Goal: Navigation & Orientation: Find specific page/section

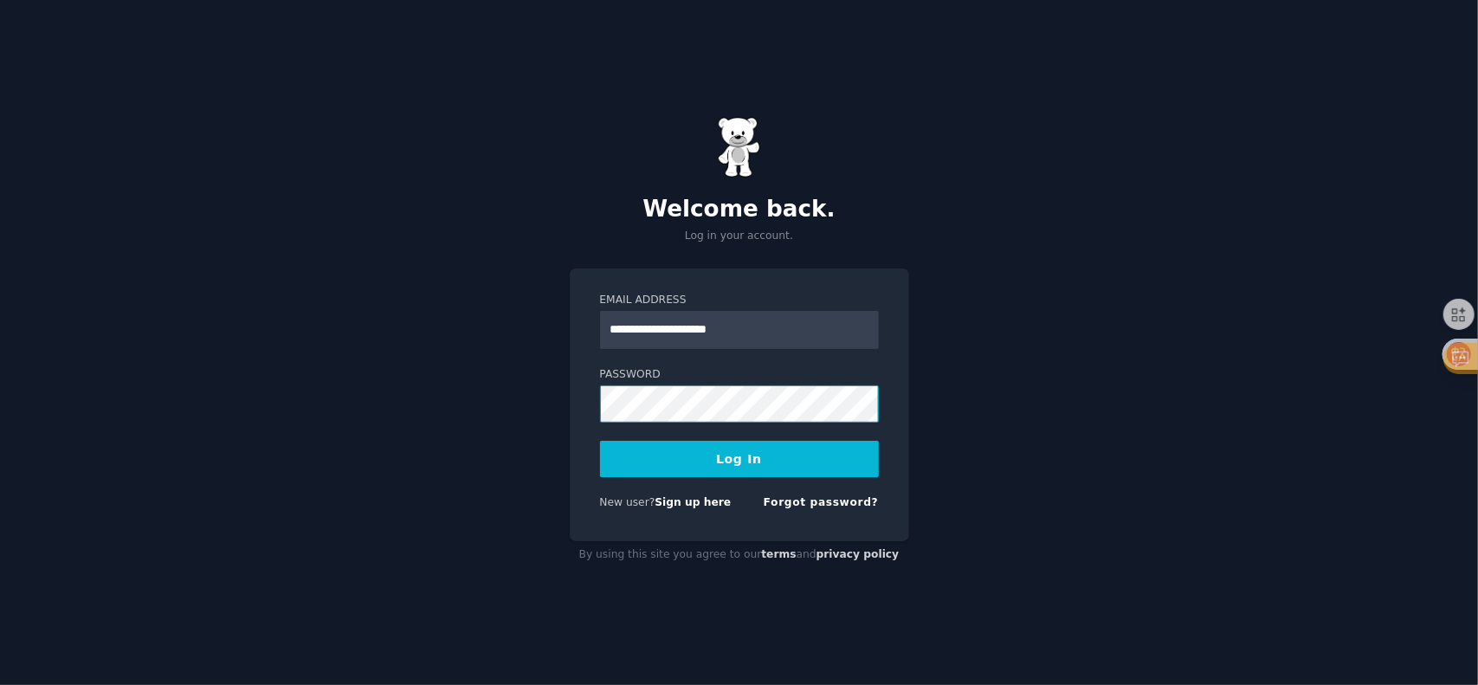
click at [600, 441] on button "Log In" at bounding box center [739, 459] width 279 height 36
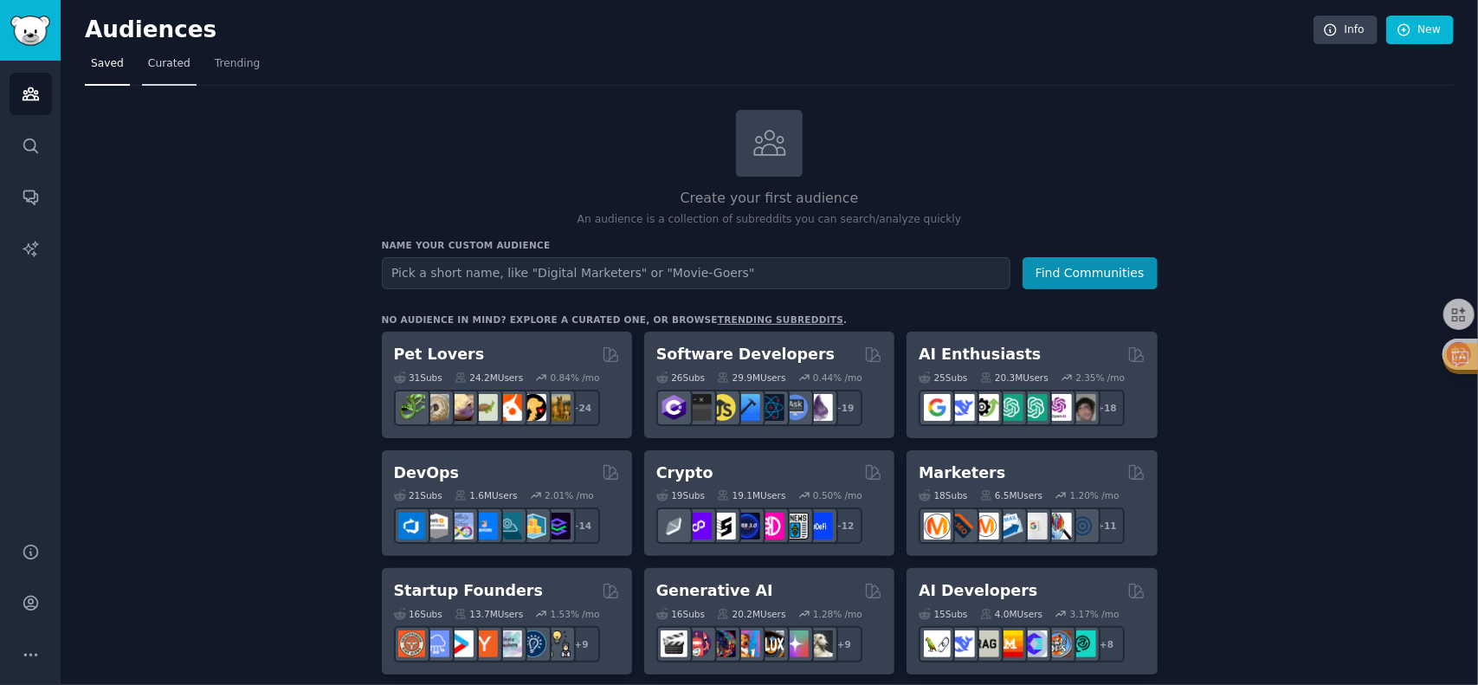
click at [153, 72] on link "Curated" at bounding box center [169, 67] width 55 height 35
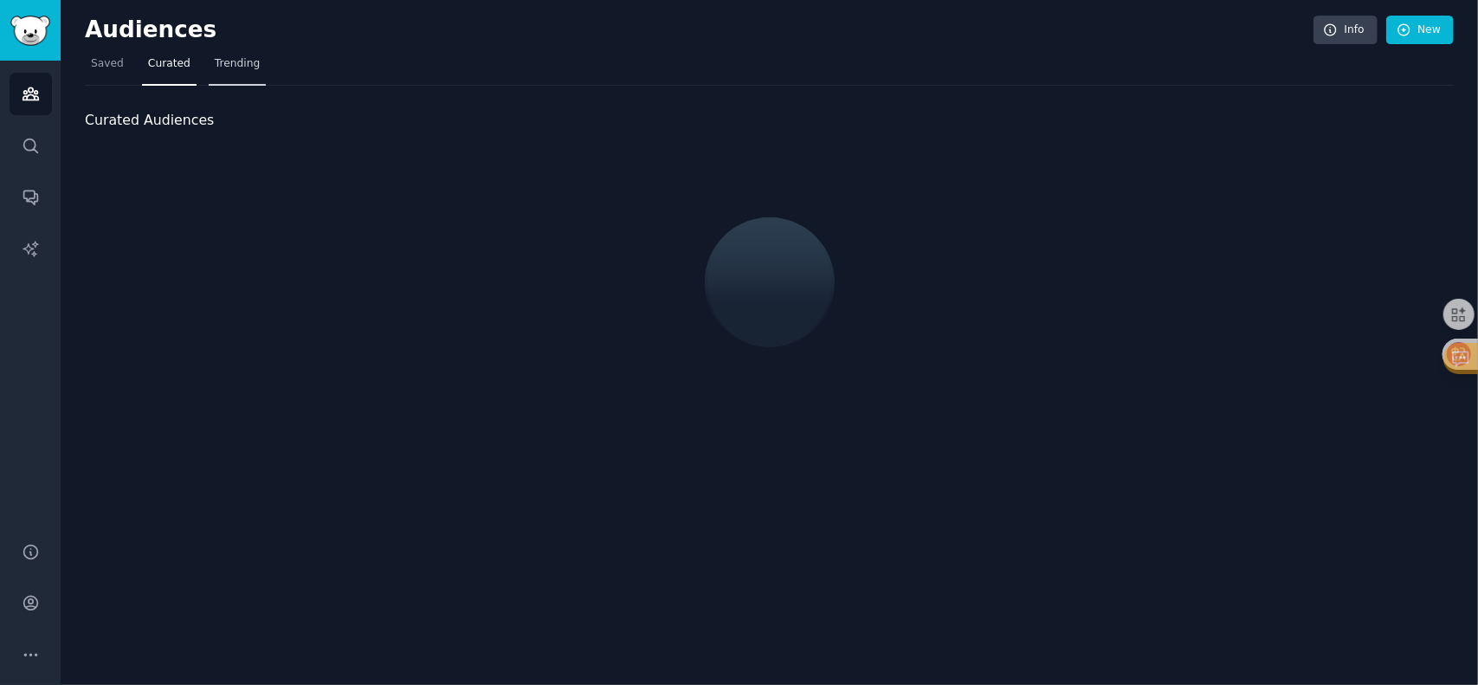
click at [244, 78] on link "Trending" at bounding box center [237, 67] width 57 height 35
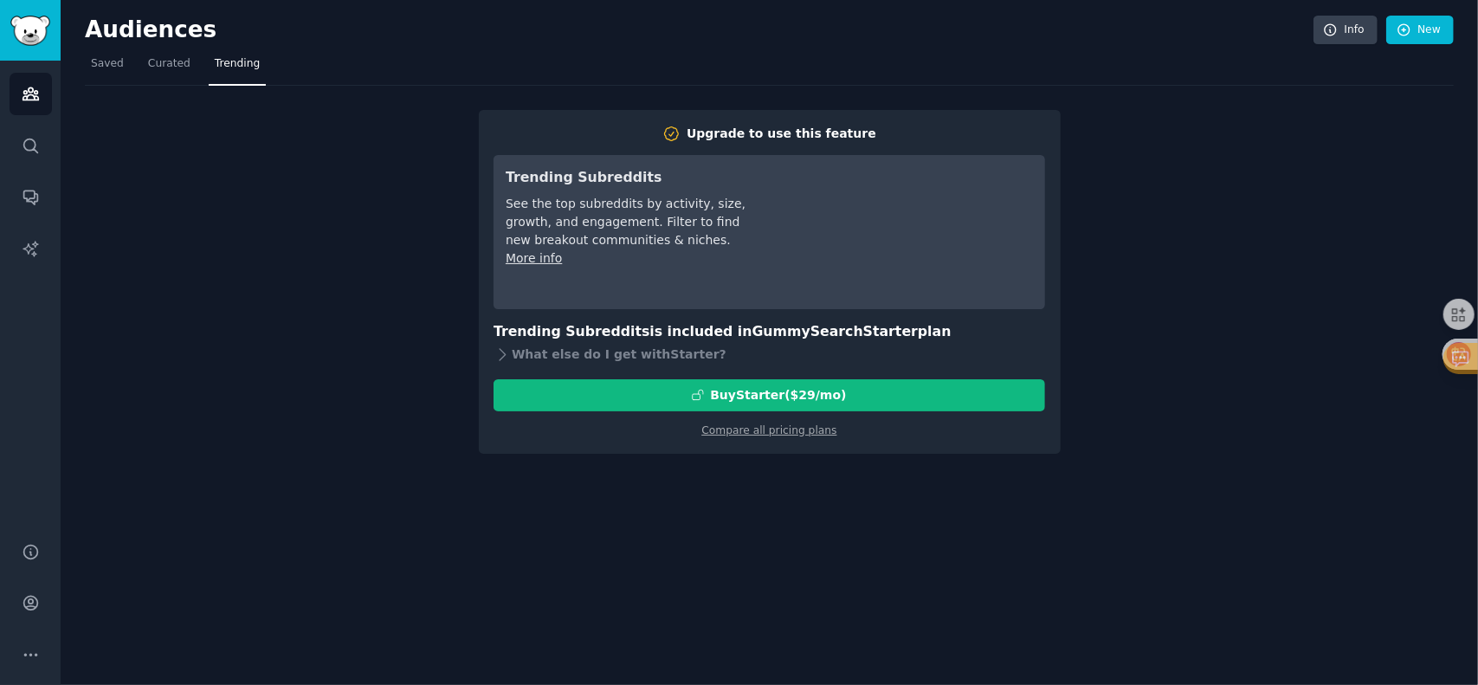
click at [326, 342] on div "Upgrade to use this feature Trending Subreddits See the top subreddits by activ…" at bounding box center [769, 270] width 1369 height 368
click at [100, 69] on span "Saved" at bounding box center [107, 64] width 33 height 16
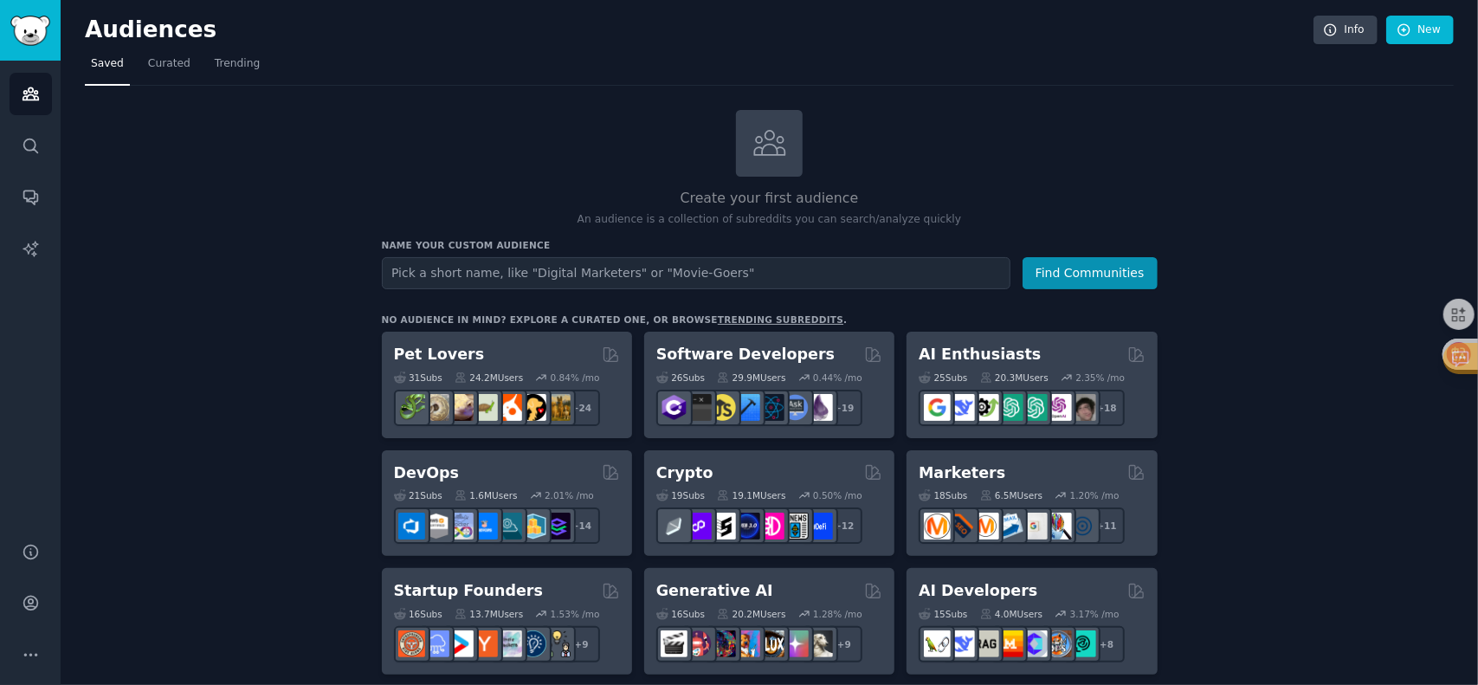
click at [814, 358] on div "Software Developers" at bounding box center [769, 355] width 226 height 22
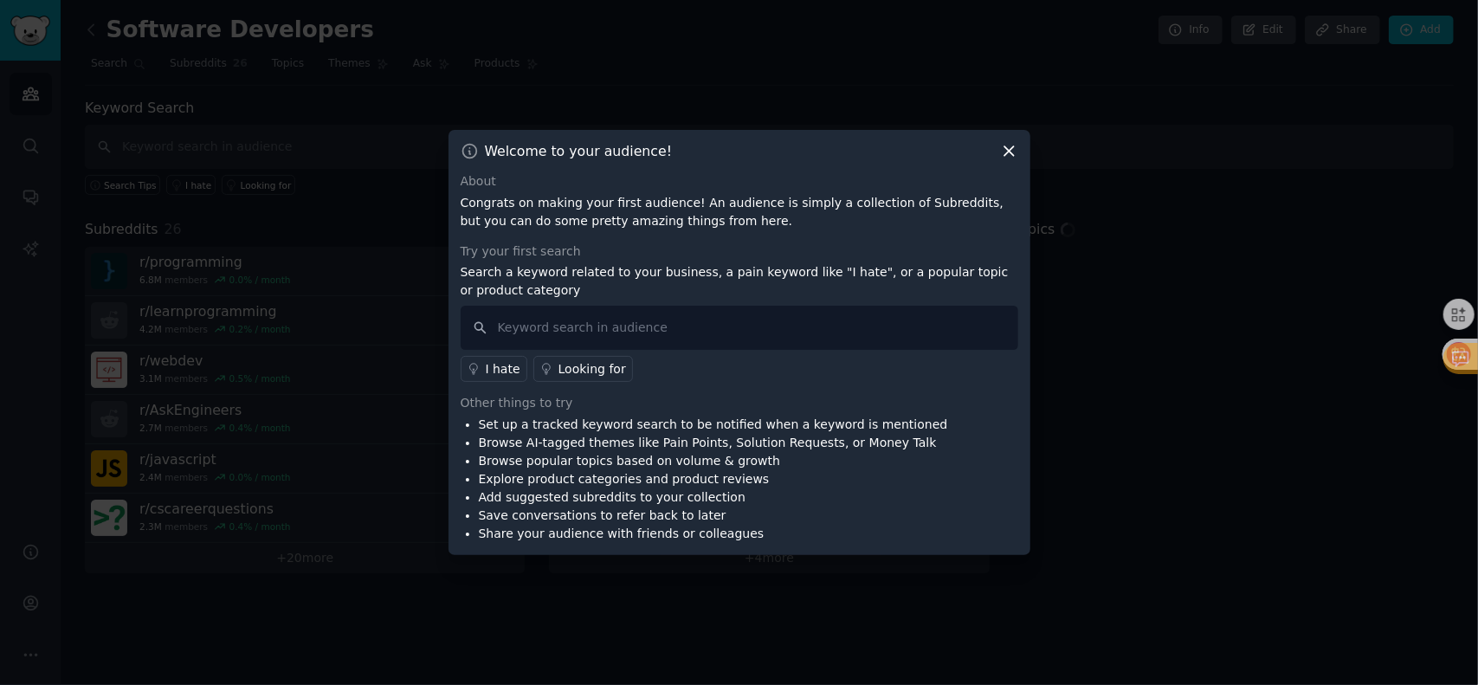
click at [1009, 156] on icon at bounding box center [1009, 151] width 18 height 18
